Goal: Information Seeking & Learning: Learn about a topic

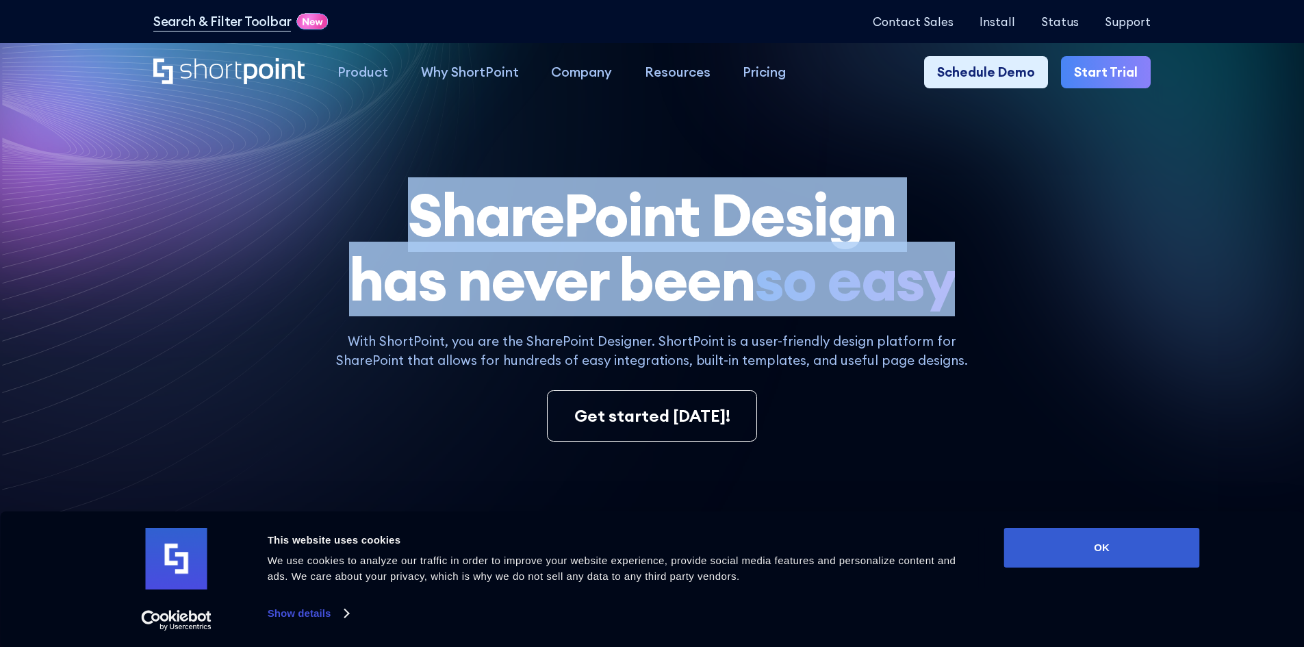
drag, startPoint x: 419, startPoint y: 212, endPoint x: 949, endPoint y: 290, distance: 535.8
click at [949, 290] on h1 "SharePoint Design has never been so easy" at bounding box center [652, 247] width 998 height 129
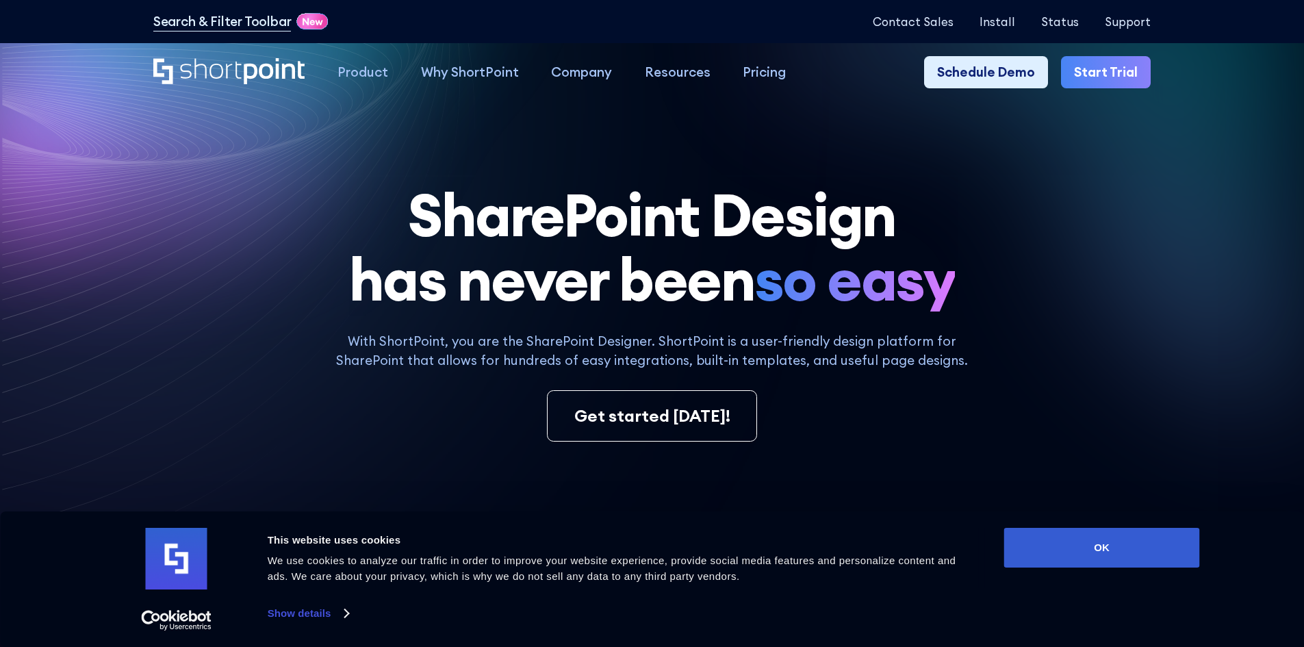
click at [962, 322] on div "SharePoint Design has never been so easy With ShortPoint, you are the SharePoin…" at bounding box center [652, 609] width 998 height 853
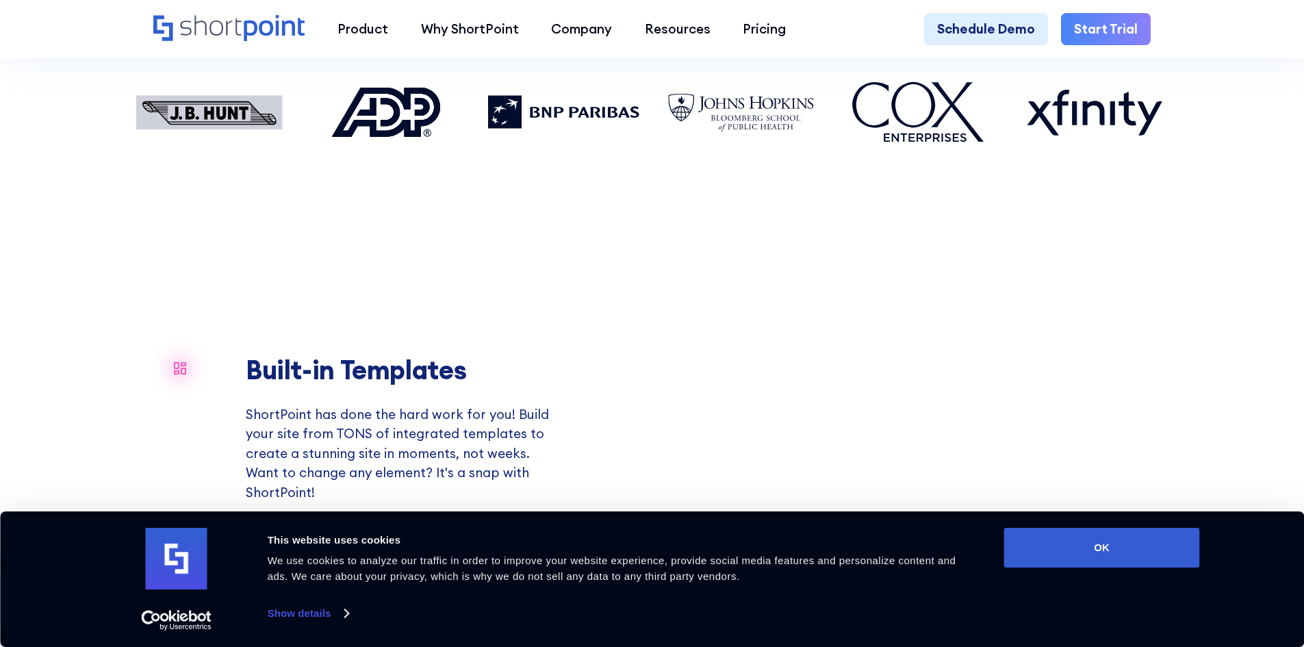
scroll to position [1575, 0]
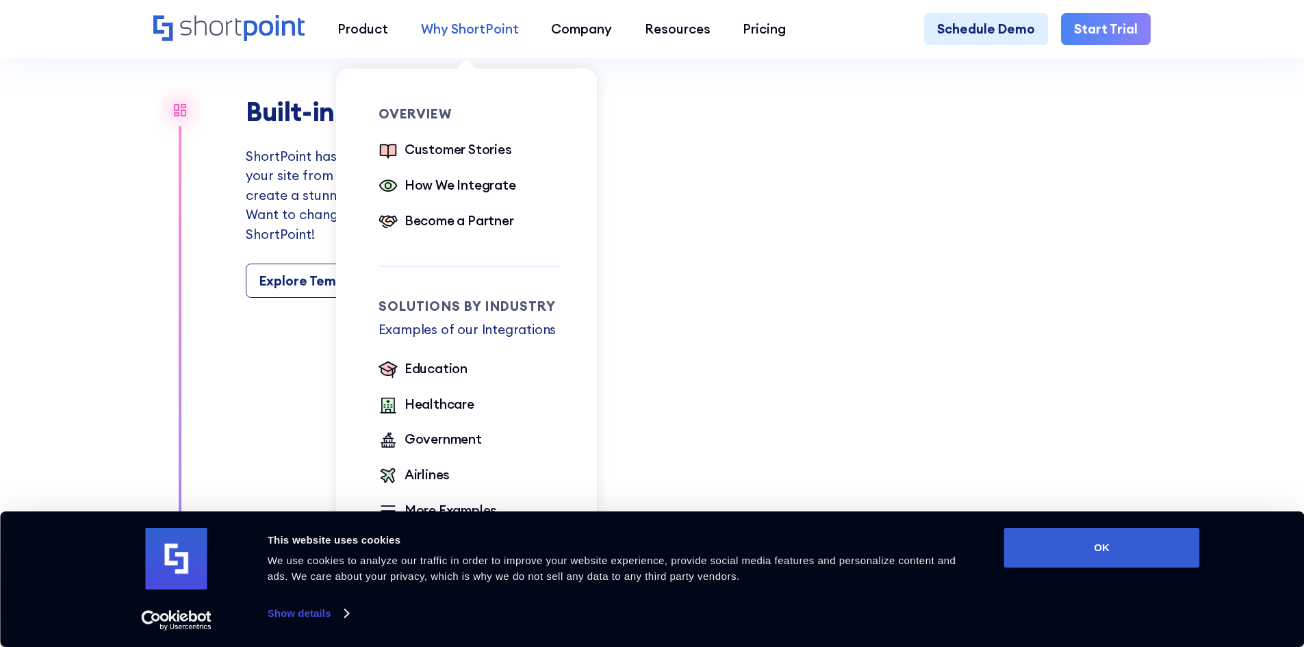
click at [452, 24] on div "Why ShortPoint" at bounding box center [470, 29] width 98 height 20
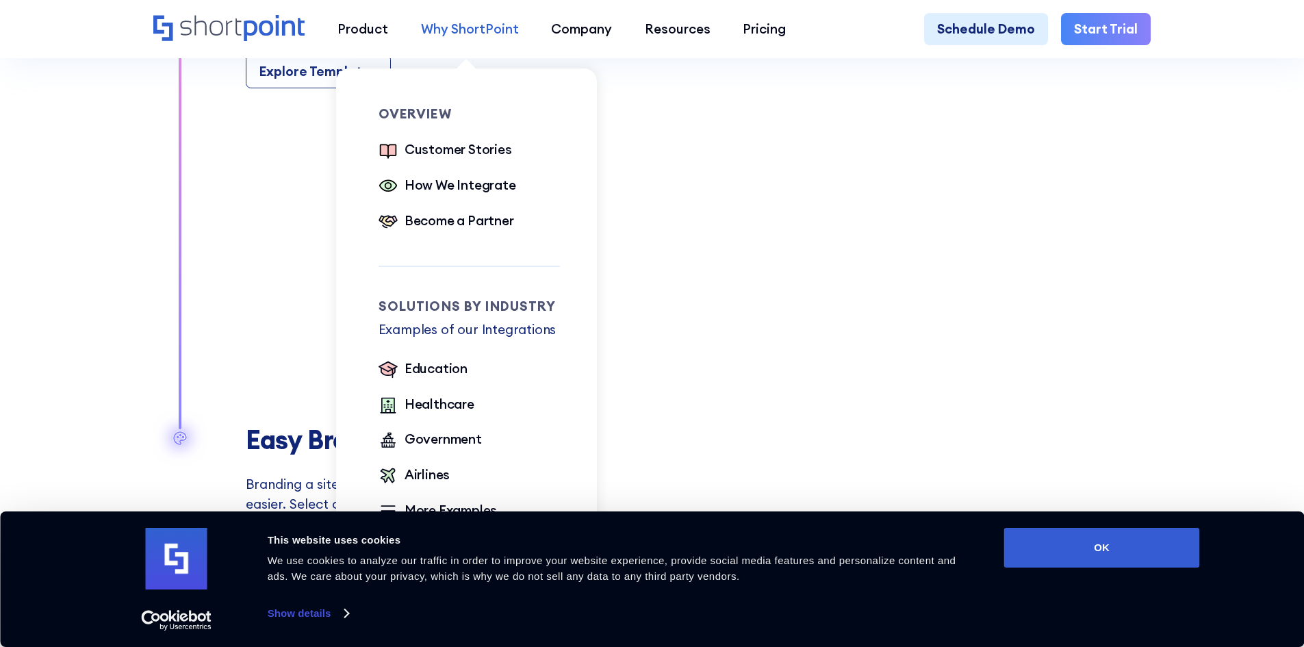
scroll to position [1849, 0]
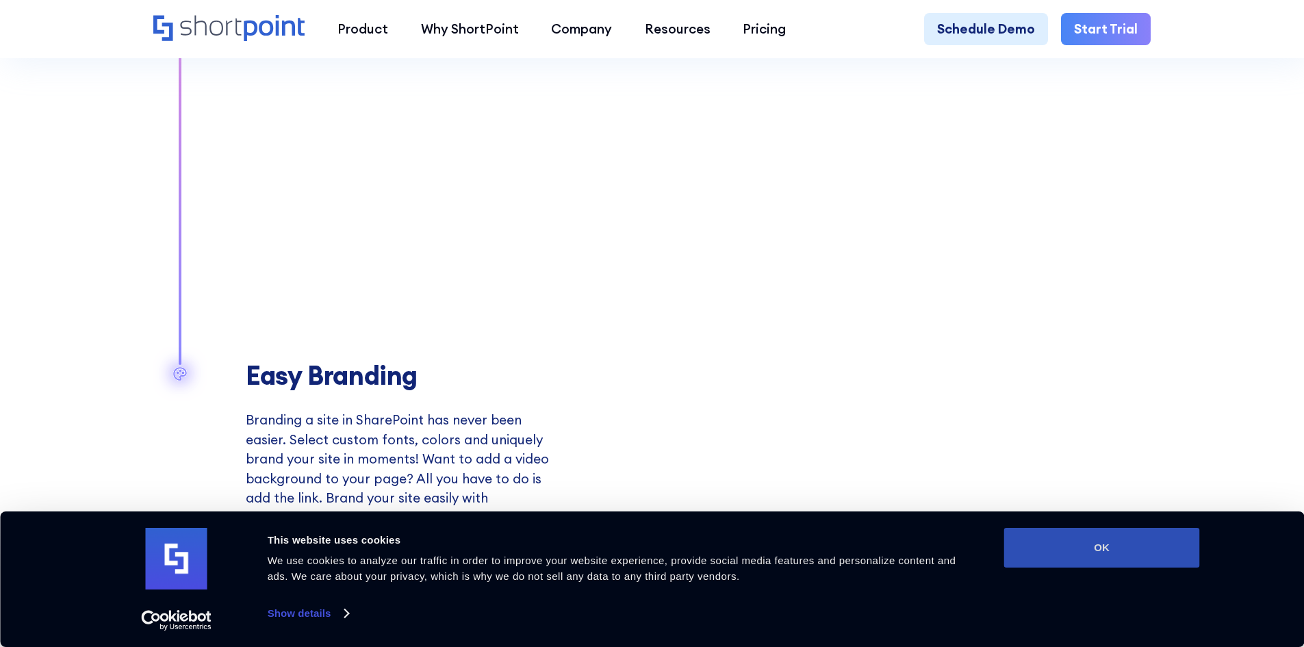
click at [1048, 549] on button "OK" at bounding box center [1103, 548] width 196 height 40
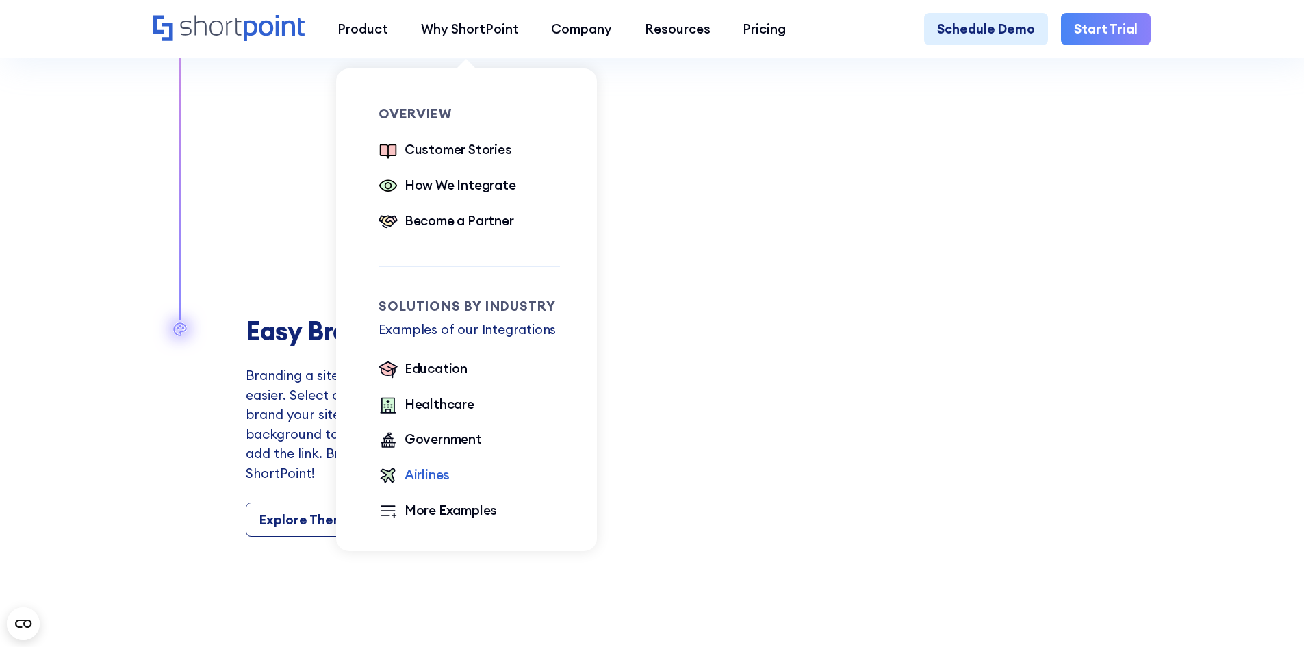
scroll to position [1917, 0]
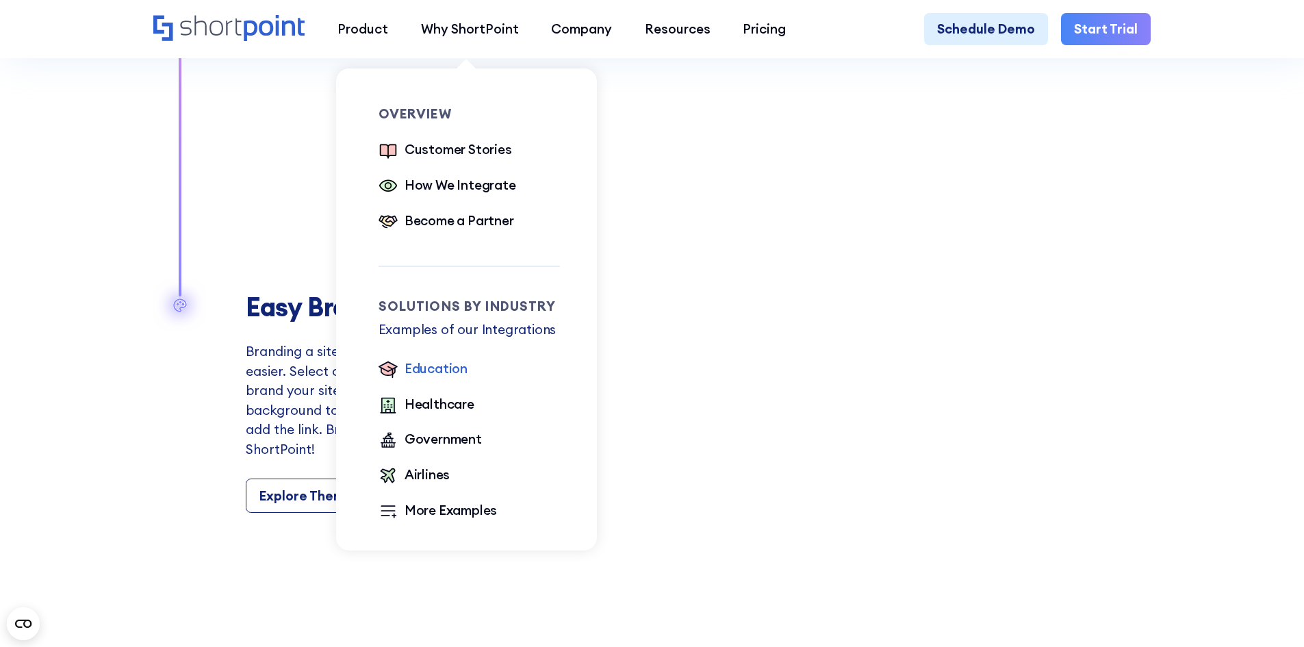
click at [436, 373] on div "Education" at bounding box center [436, 369] width 63 height 20
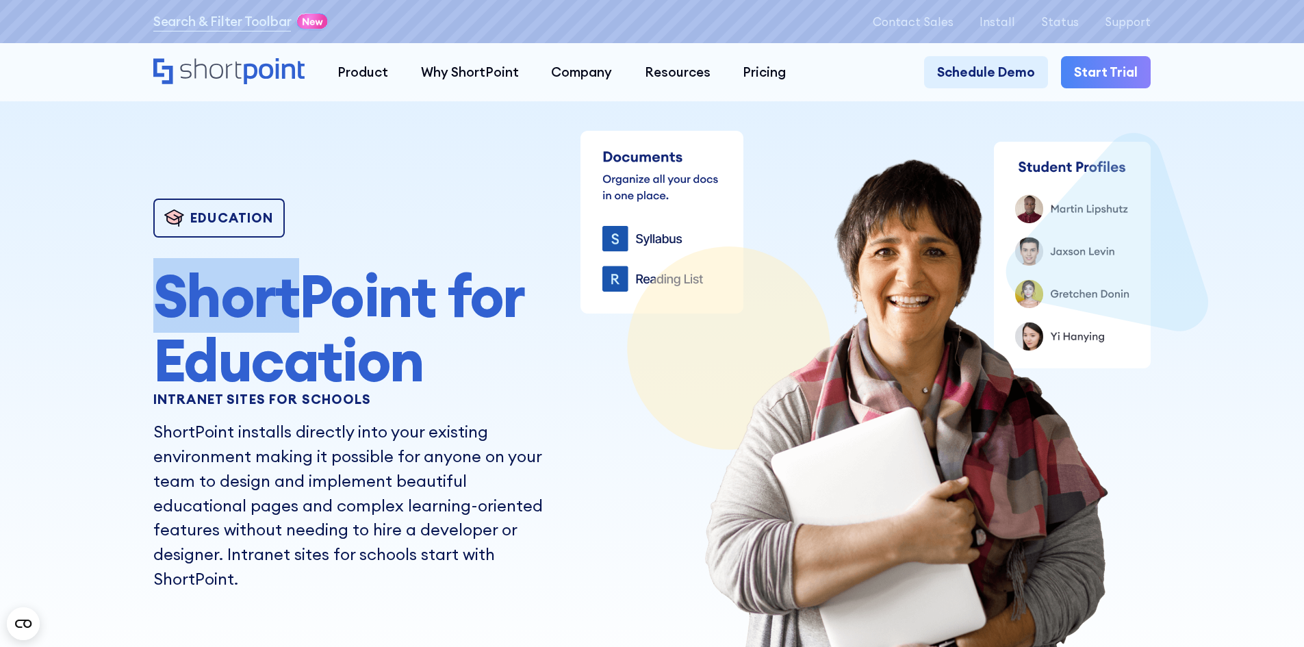
drag, startPoint x: 301, startPoint y: 309, endPoint x: 163, endPoint y: 299, distance: 138.7
click at [163, 299] on h1 "ShortPoint for Education" at bounding box center [355, 328] width 405 height 129
click at [240, 312] on h1 "ShortPoint for Education" at bounding box center [355, 328] width 405 height 129
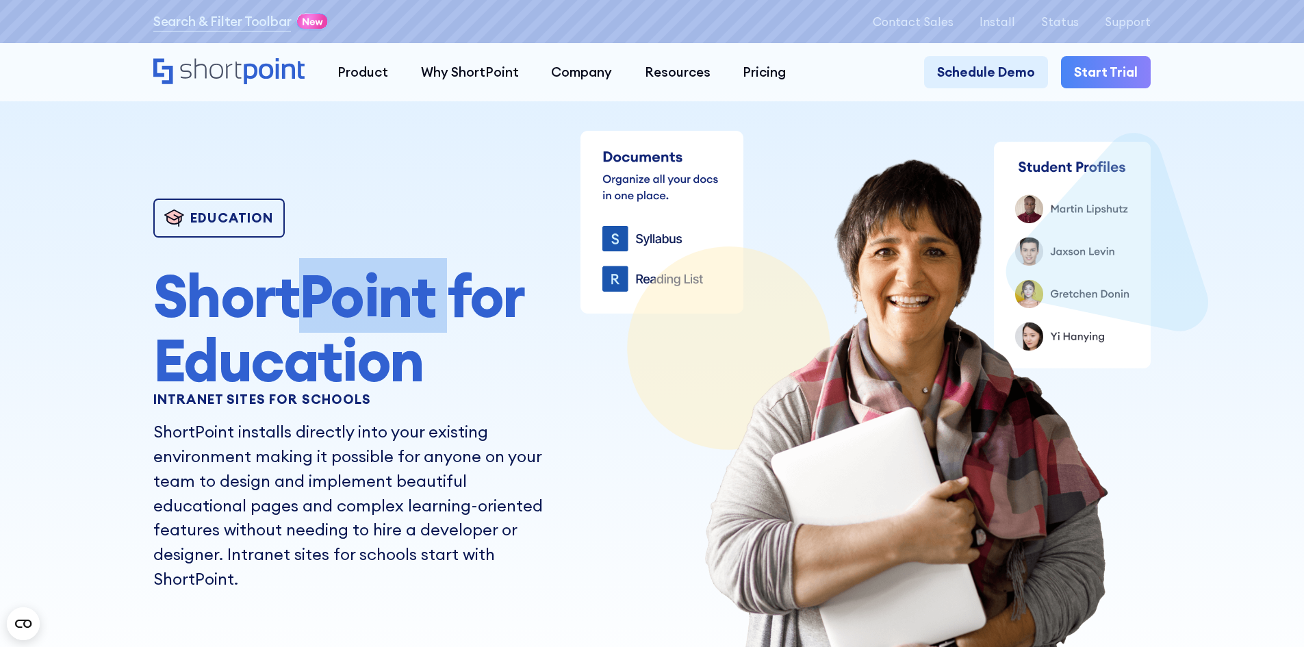
drag, startPoint x: 307, startPoint y: 300, endPoint x: 449, endPoint y: 306, distance: 141.2
click at [449, 306] on h1 "ShortPoint for Education" at bounding box center [355, 328] width 405 height 129
click at [459, 393] on h1 "ShortPoint for Education" at bounding box center [355, 328] width 405 height 129
click at [368, 344] on h1 "ShortPoint for Education" at bounding box center [355, 328] width 405 height 129
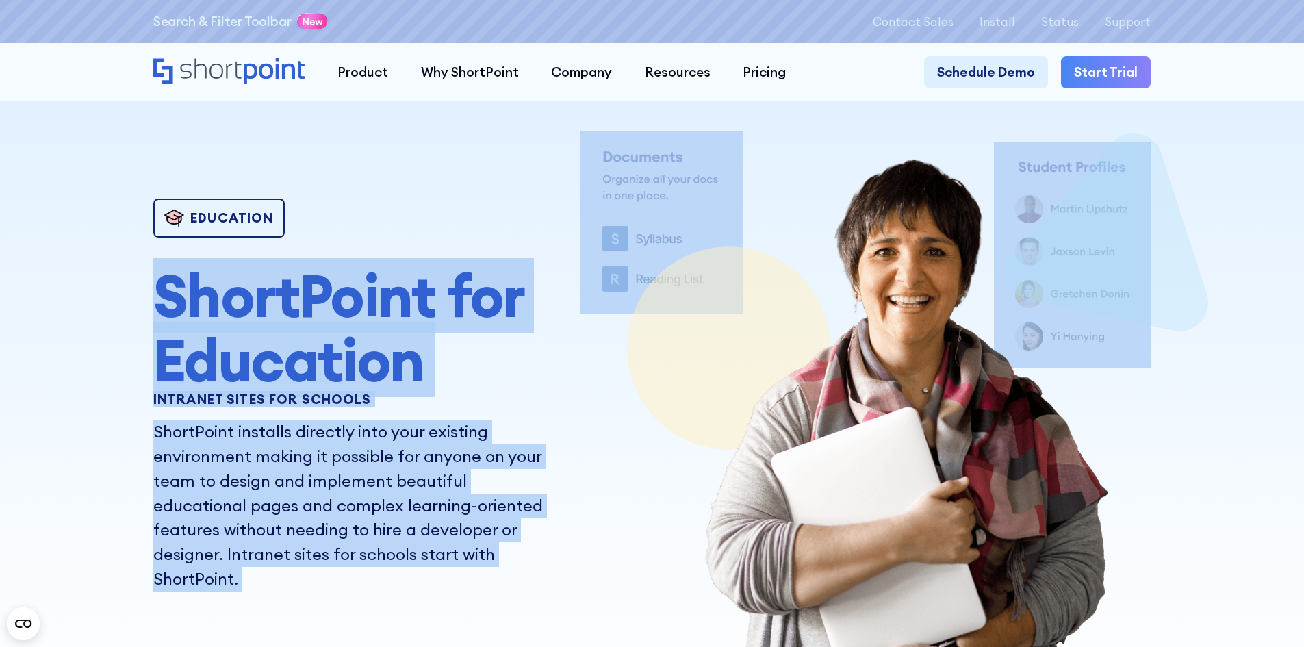
drag, startPoint x: 796, startPoint y: 183, endPoint x: 824, endPoint y: 339, distance: 158.6
click at [843, 335] on div "Education ShortPoint for Education INTRANET SITES FOR SCHOOLS ShortPoint instal…" at bounding box center [652, 421] width 998 height 581
click at [374, 446] on p "ShortPoint installs directly into your existing environment making it possible …" at bounding box center [355, 505] width 405 height 171
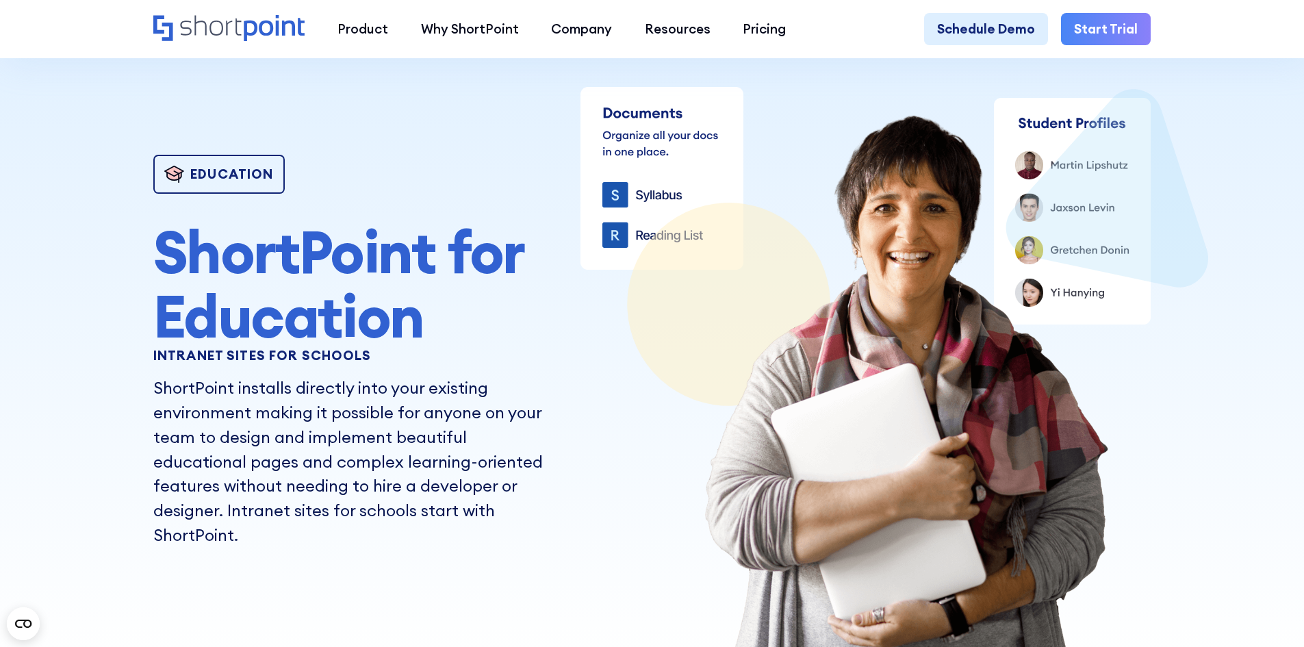
scroll to position [68, 0]
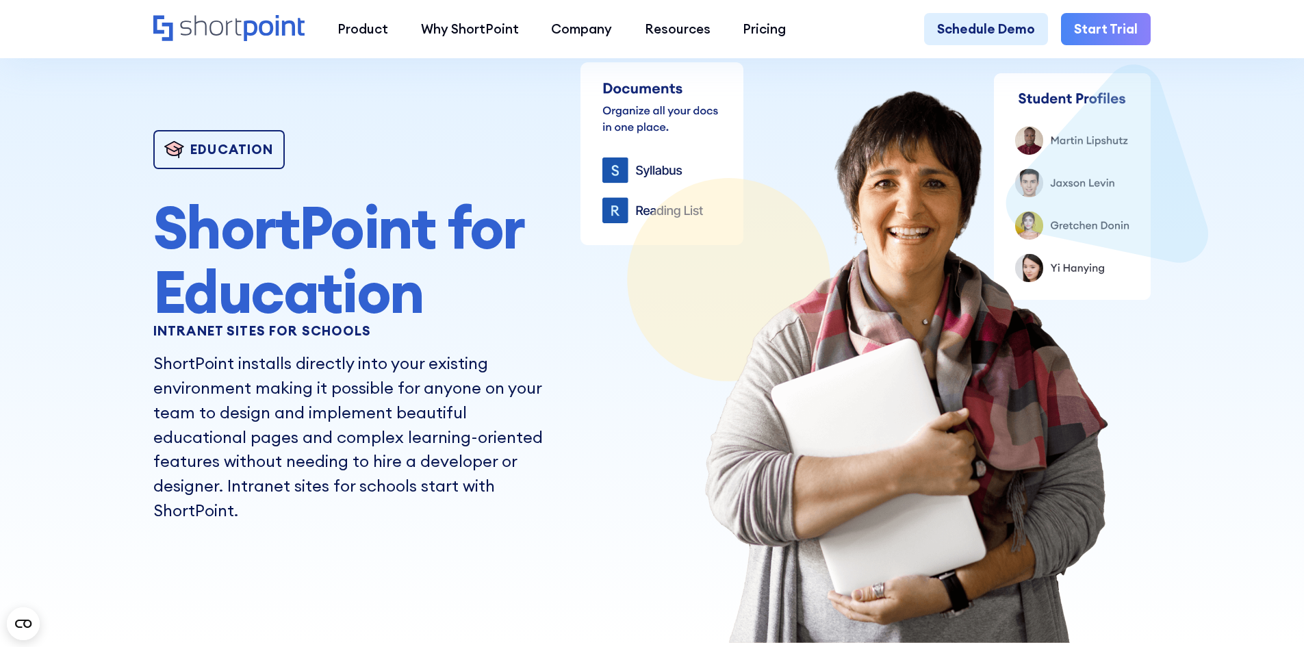
click at [372, 442] on p "ShortPoint installs directly into your existing environment making it possible …" at bounding box center [355, 436] width 405 height 171
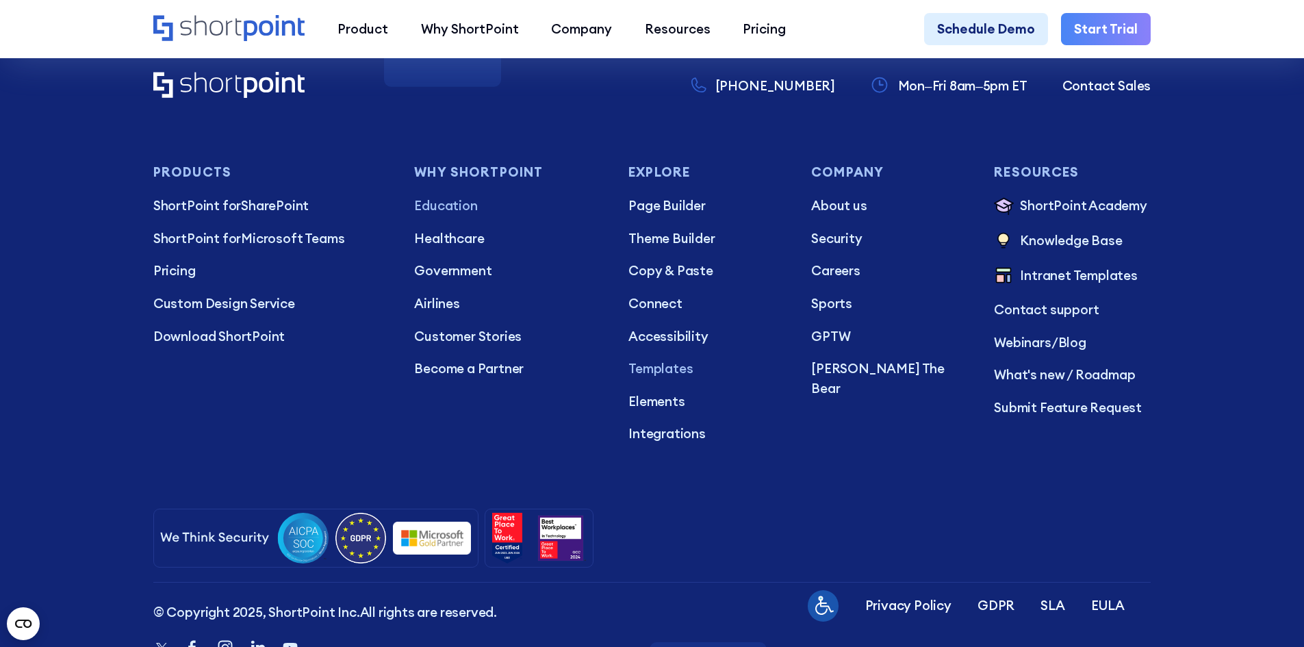
scroll to position [3903, 0]
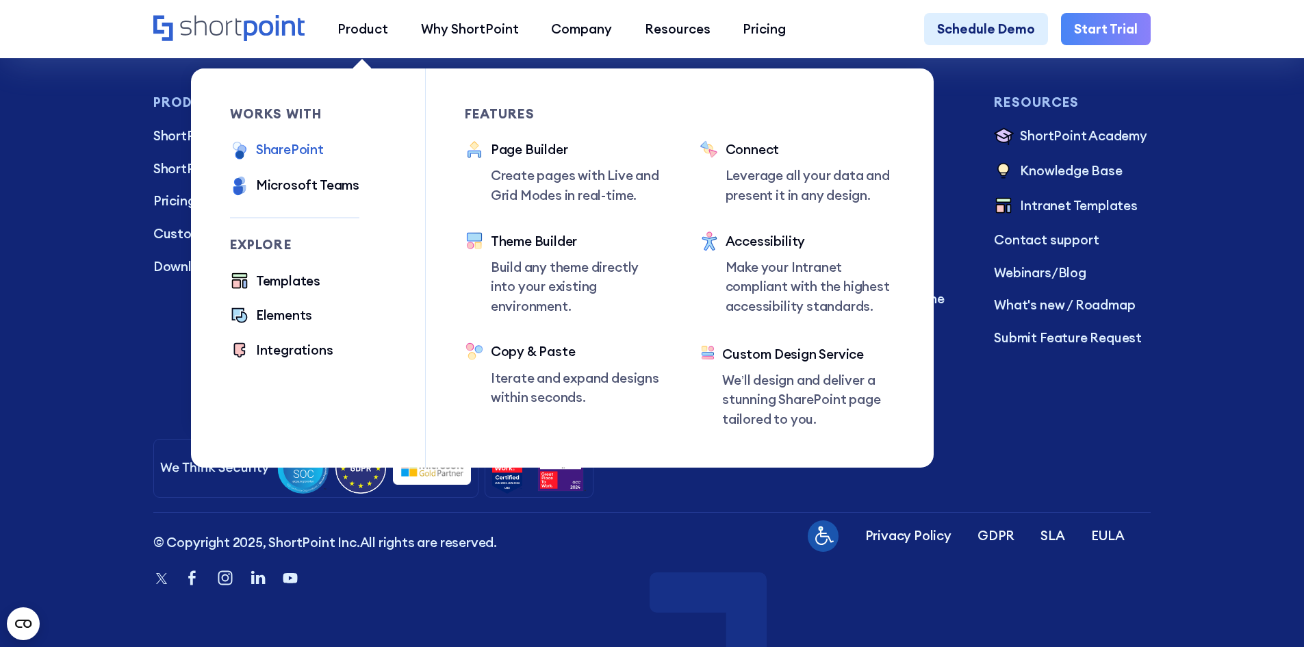
click at [292, 151] on div "SharePoint" at bounding box center [290, 150] width 68 height 20
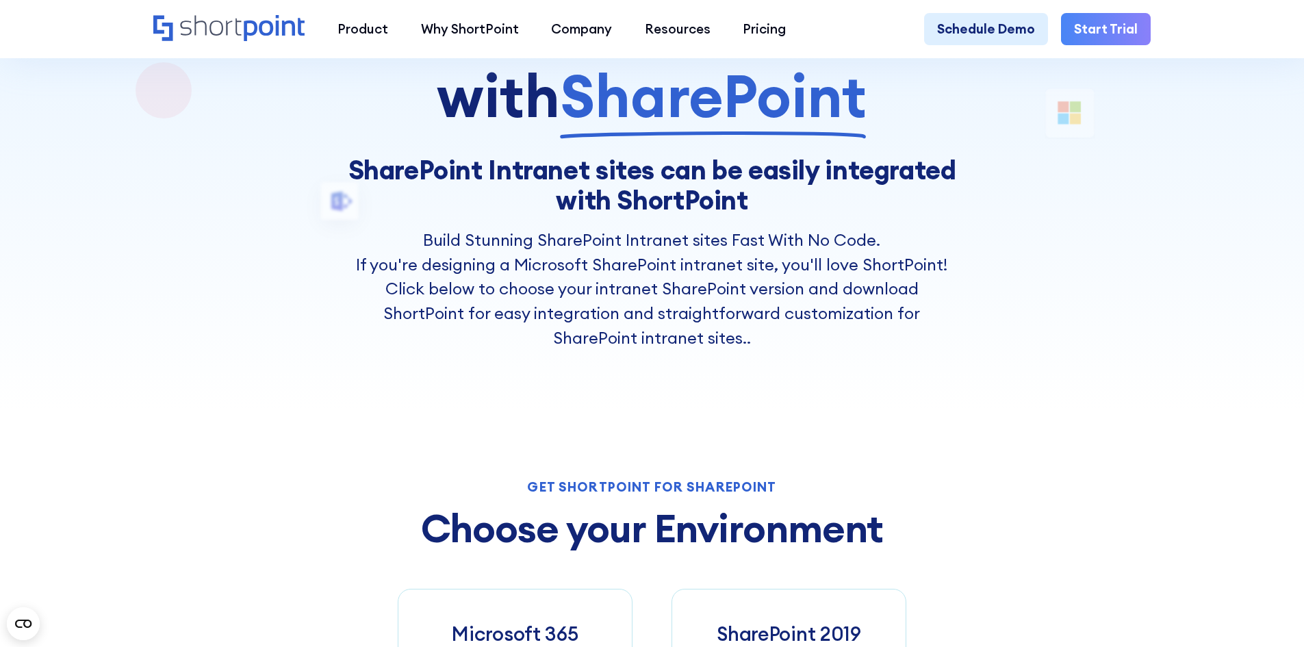
scroll to position [205, 0]
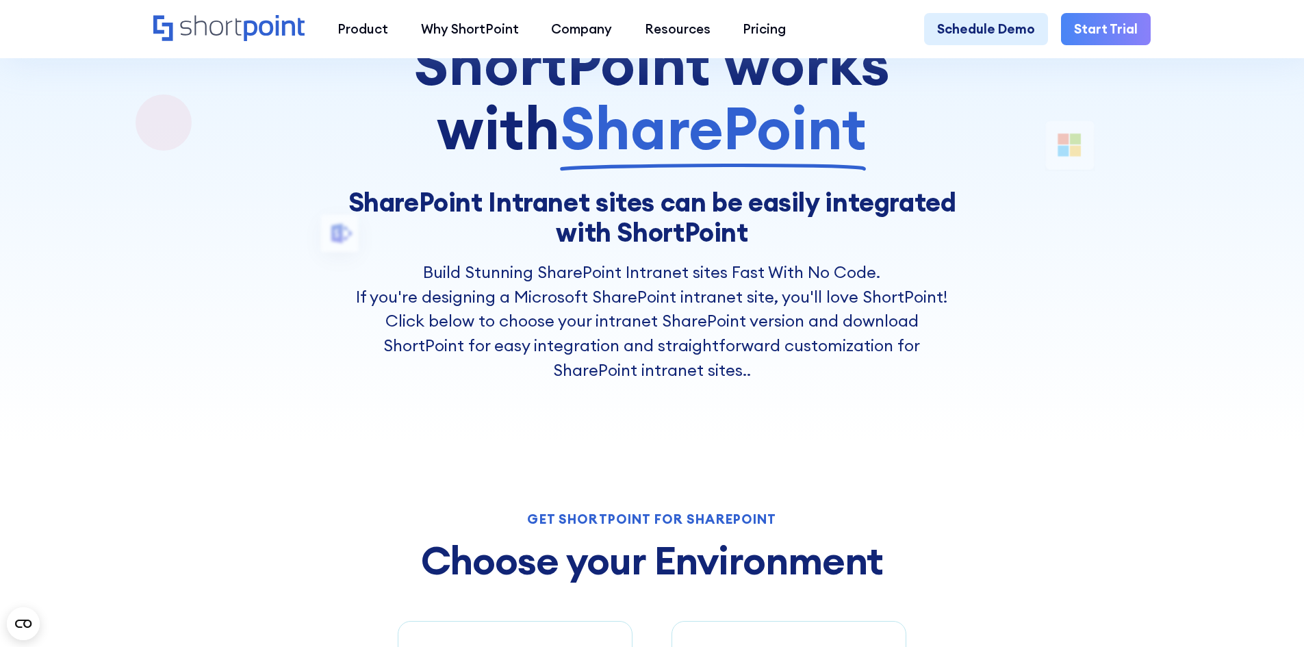
click at [297, 372] on div "ShortPoint works with SharePoint SharePoint Intranet sites can be easily integr…" at bounding box center [652, 550] width 998 height 1185
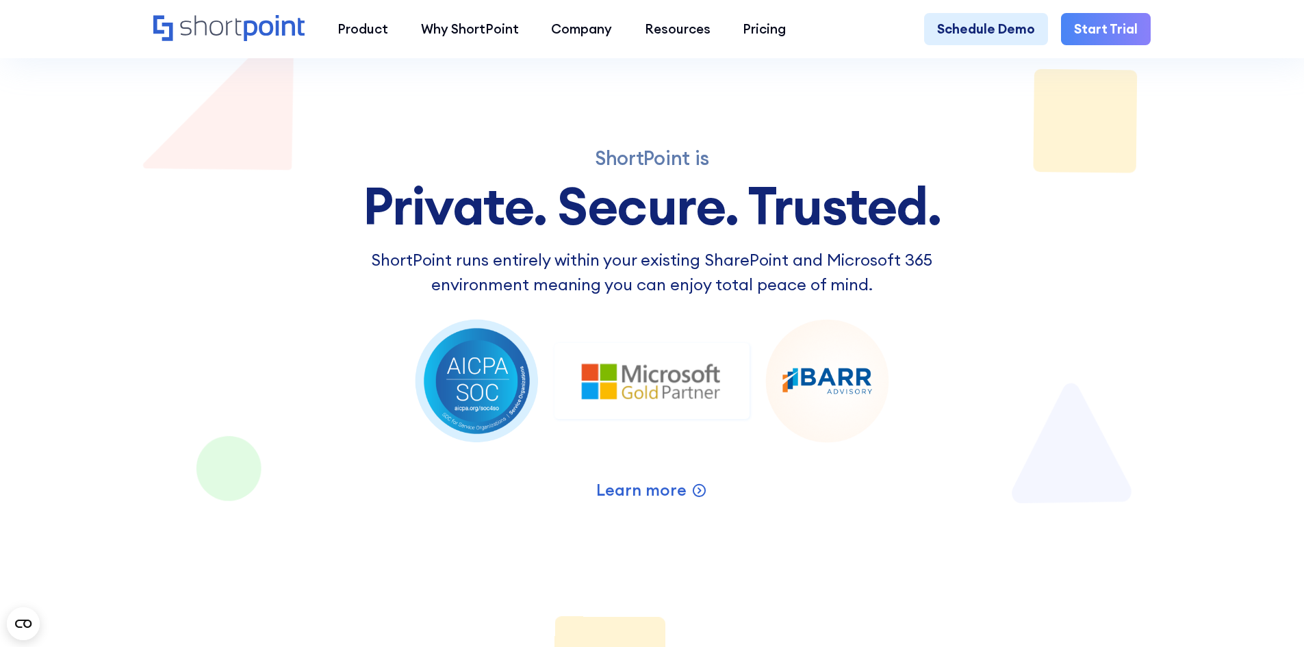
scroll to position [2397, 0]
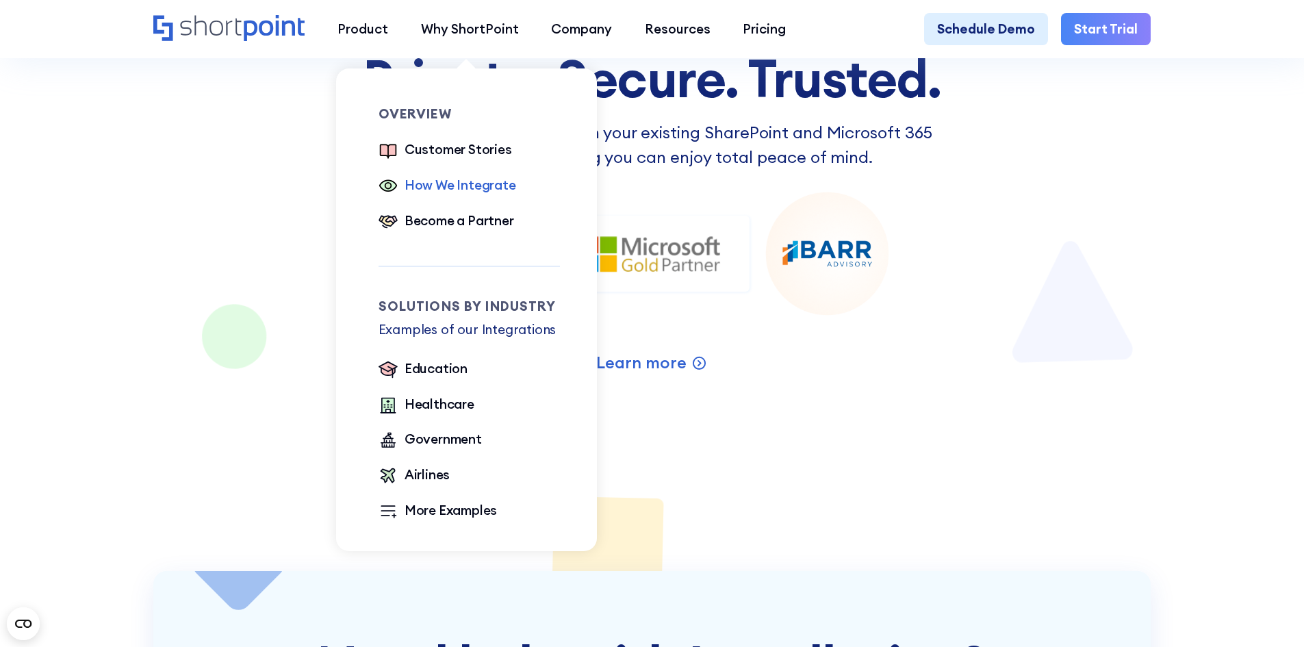
click at [453, 190] on div "How We Integrate" at bounding box center [461, 185] width 112 height 20
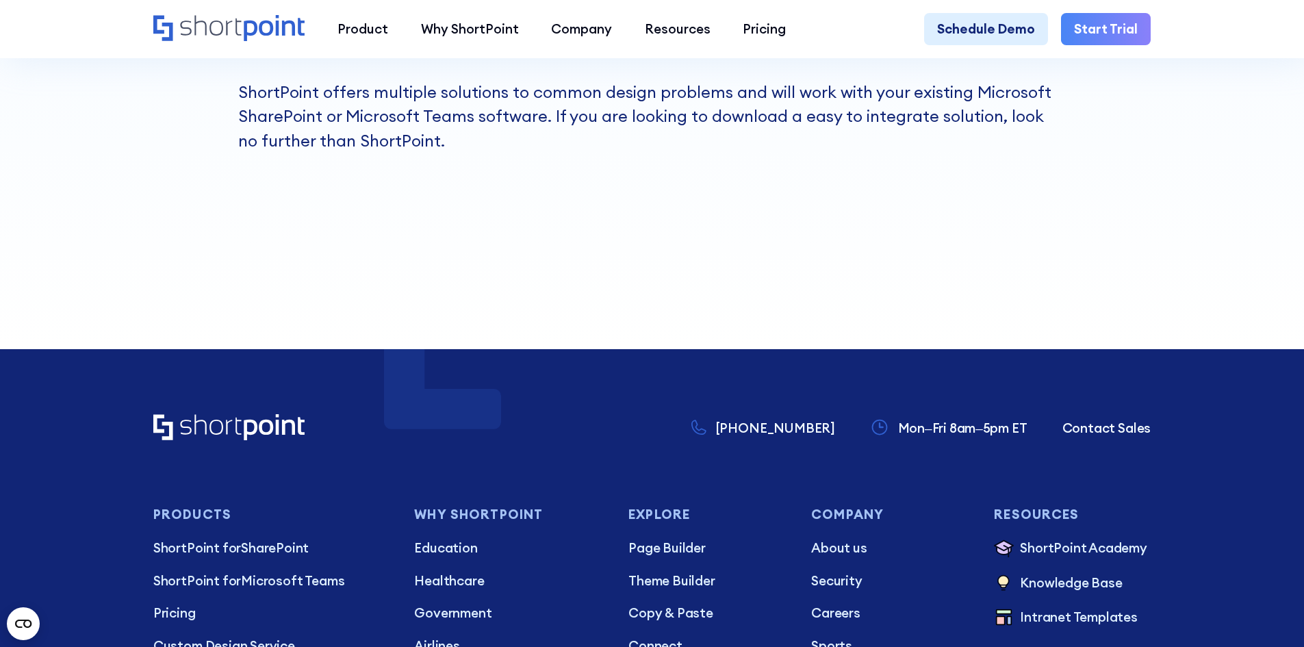
scroll to position [1438, 0]
